Goal: Task Accomplishment & Management: Manage account settings

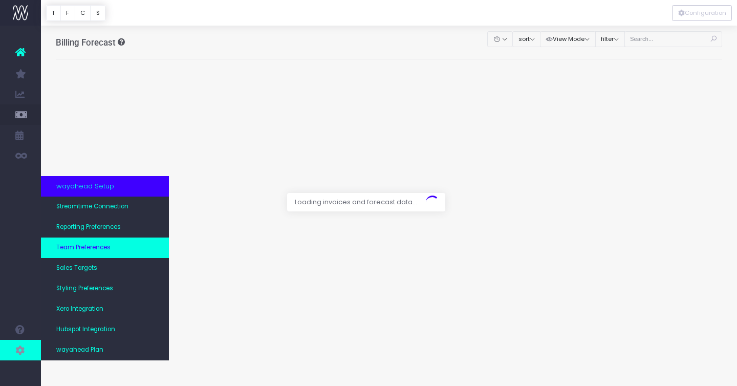
click at [104, 247] on span "Team Preferences" at bounding box center [83, 247] width 54 height 9
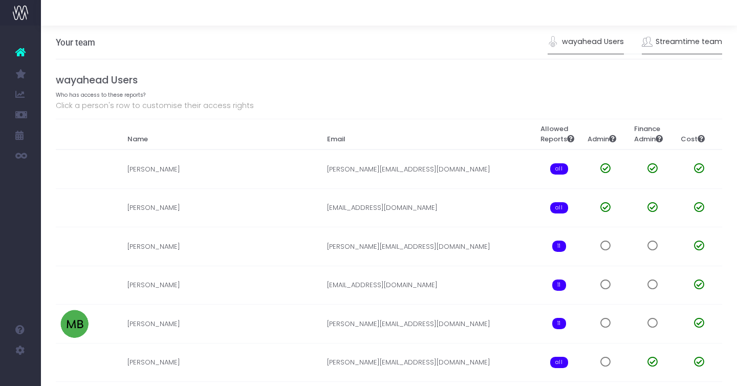
click at [687, 34] on link "Streamtime team" at bounding box center [682, 42] width 81 height 24
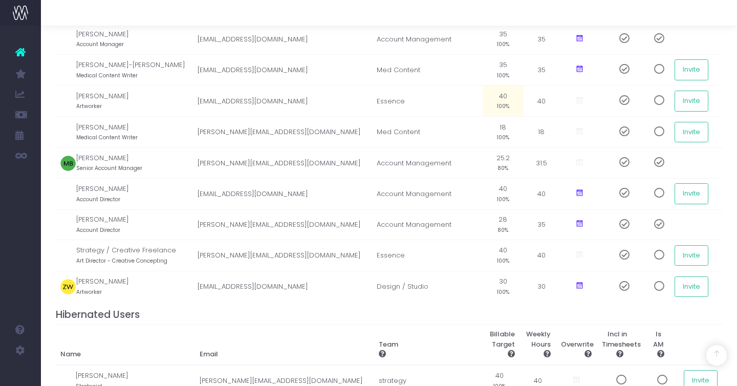
scroll to position [511, 0]
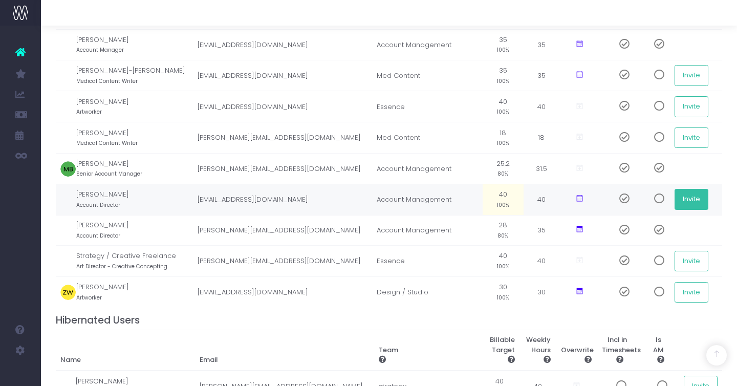
click at [701, 201] on button "Invite" at bounding box center [691, 199] width 34 height 20
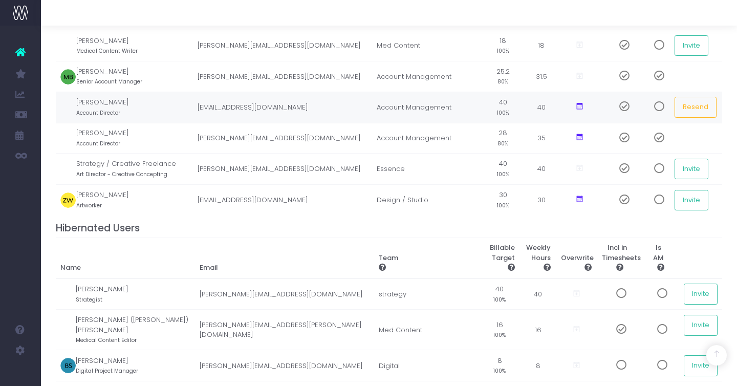
scroll to position [507, 0]
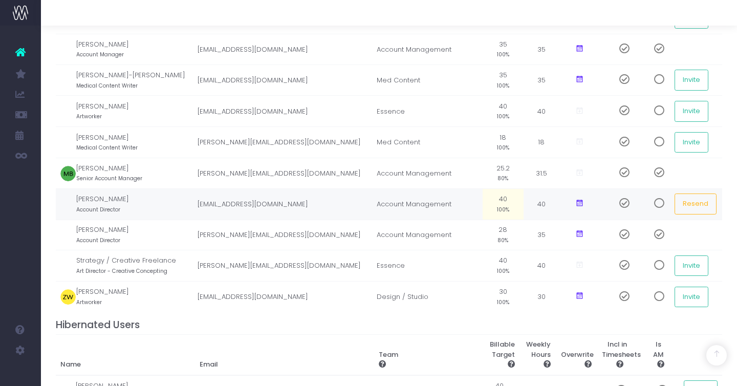
click at [657, 205] on span at bounding box center [655, 203] width 18 height 10
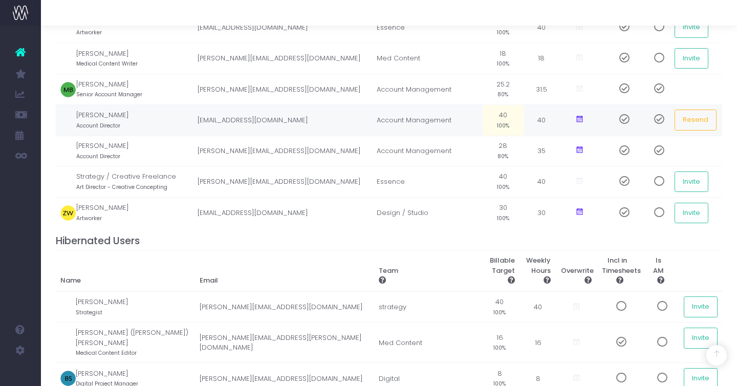
scroll to position [596, 0]
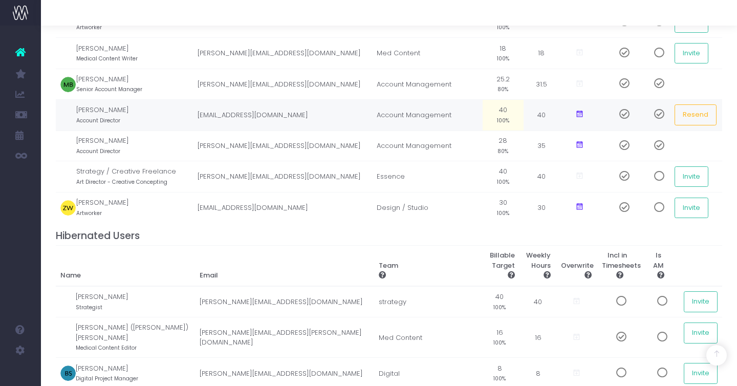
click at [283, 115] on td "pia@essenceagency.co.nz" at bounding box center [281, 114] width 179 height 31
click at [105, 120] on small "Account Director" at bounding box center [98, 119] width 44 height 9
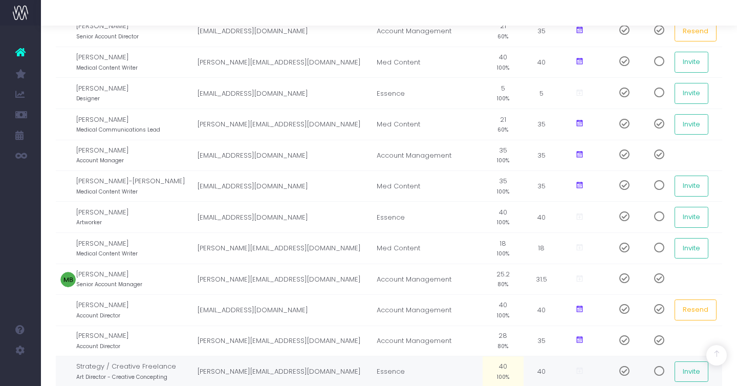
scroll to position [0, 0]
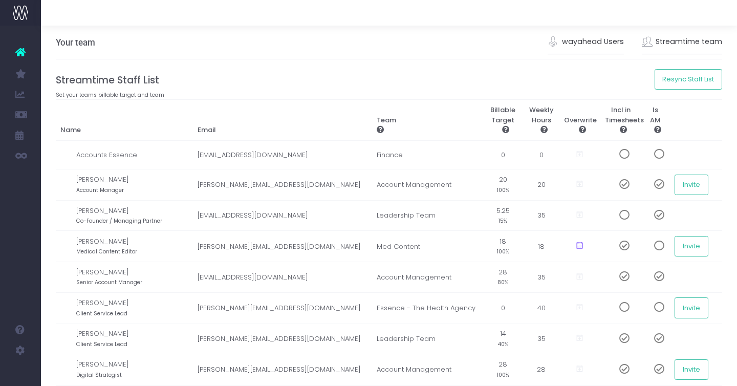
click at [604, 40] on link "wayahead Users" at bounding box center [586, 42] width 76 height 24
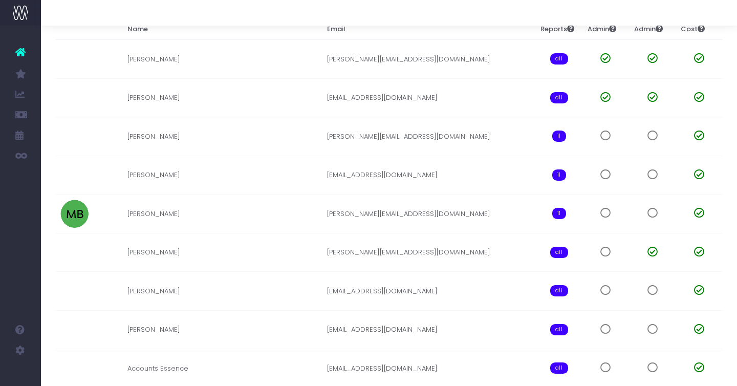
scroll to position [227, 0]
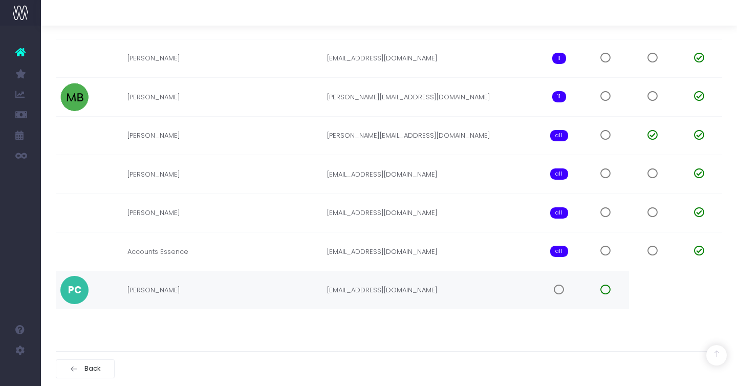
click at [559, 291] on span at bounding box center [559, 290] width 10 height 10
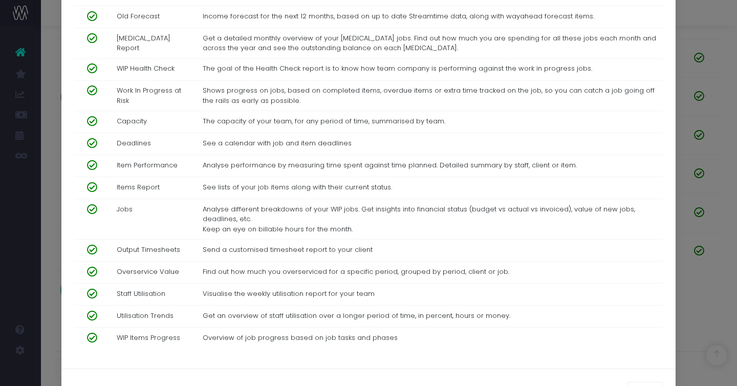
scroll to position [514, 0]
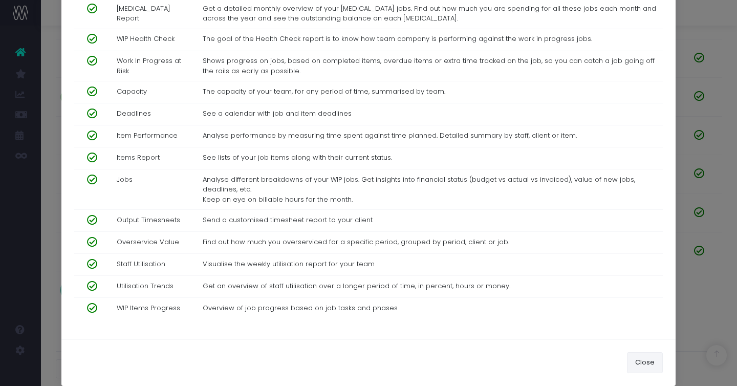
click at [642, 352] on button "Close" at bounding box center [645, 362] width 36 height 20
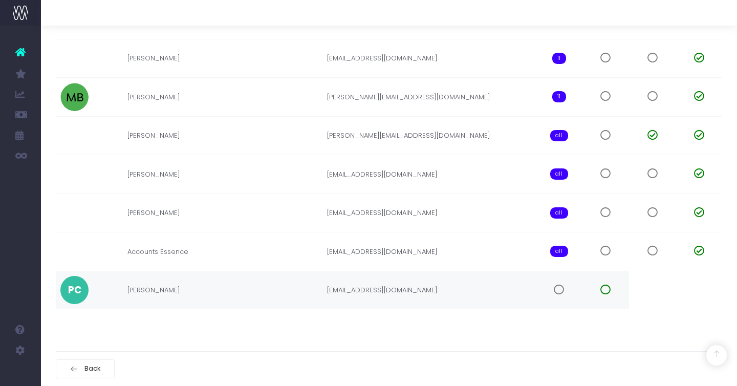
click at [562, 287] on span at bounding box center [559, 290] width 10 height 10
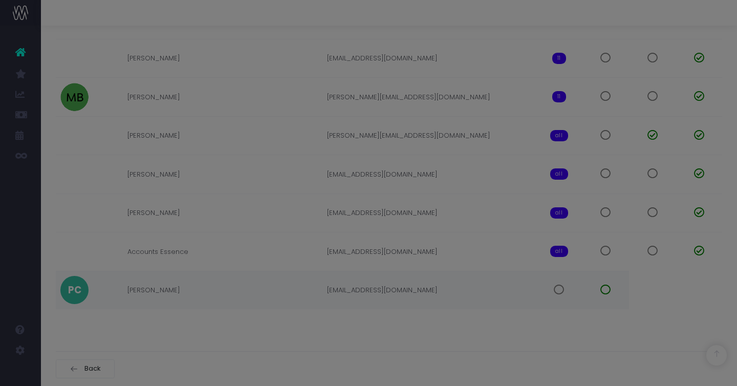
scroll to position [0, 0]
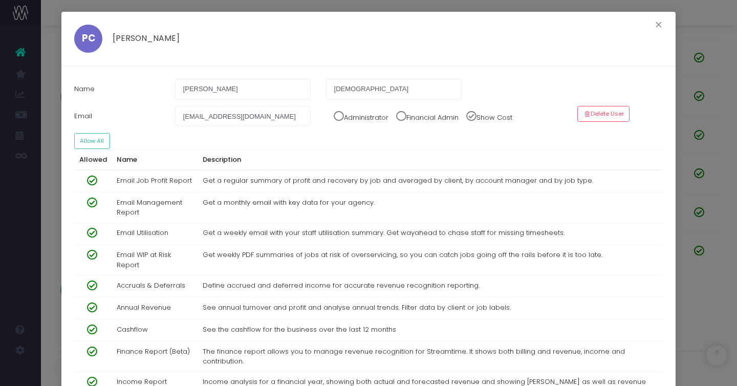
click at [100, 137] on button "Allow All" at bounding box center [92, 141] width 36 height 16
click at [93, 139] on button "Allow All" at bounding box center [92, 141] width 36 height 16
click at [658, 26] on button "×" at bounding box center [658, 26] width 21 height 16
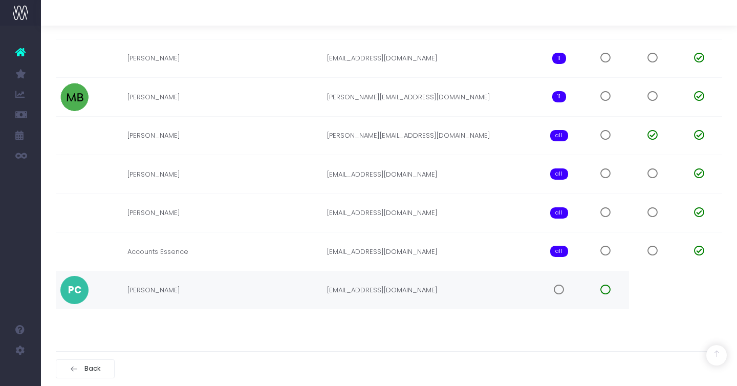
click at [557, 290] on span at bounding box center [559, 290] width 10 height 10
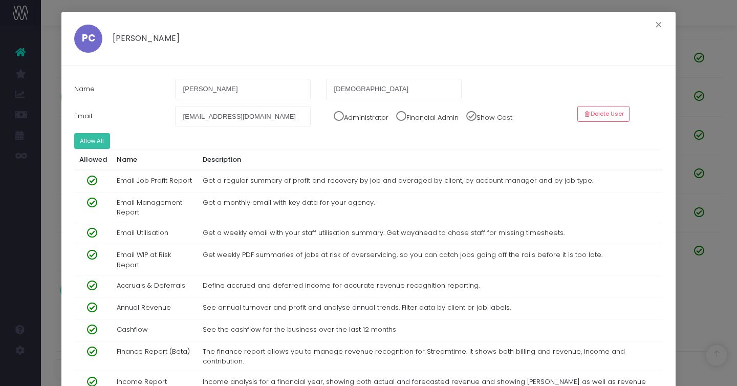
click at [92, 139] on button "Allow All" at bounding box center [92, 141] width 36 height 16
click at [663, 22] on button "×" at bounding box center [658, 26] width 21 height 16
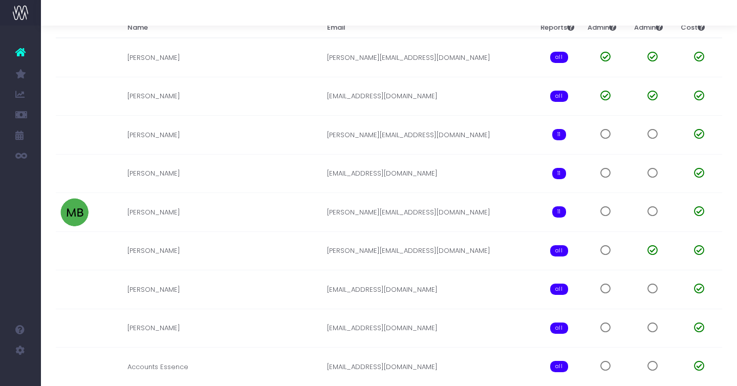
scroll to position [227, 0]
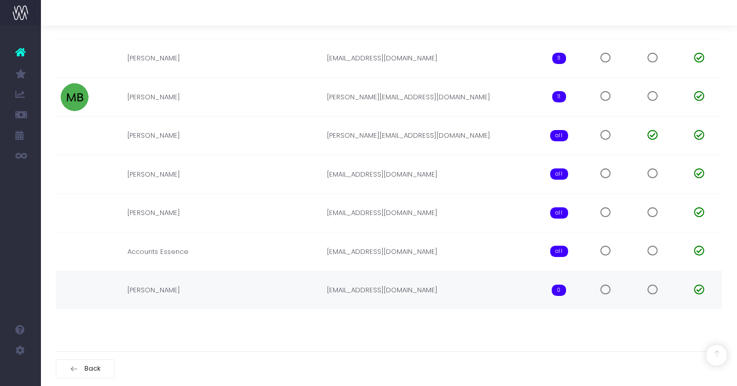
click at [555, 290] on span "0" at bounding box center [559, 290] width 14 height 11
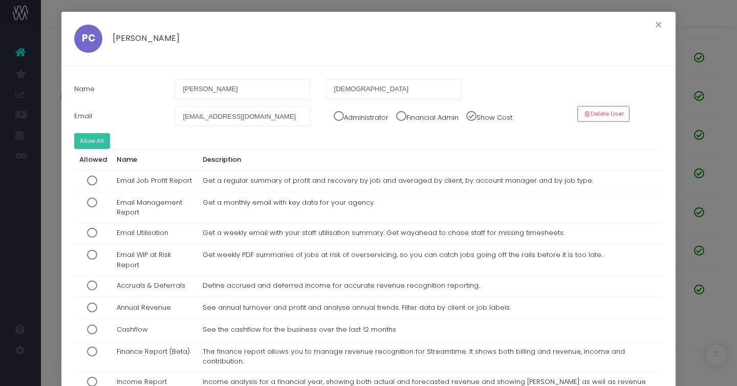
click at [85, 141] on button "Allow All" at bounding box center [92, 141] width 36 height 16
click at [658, 19] on button "×" at bounding box center [658, 26] width 21 height 16
